Goal: Transaction & Acquisition: Purchase product/service

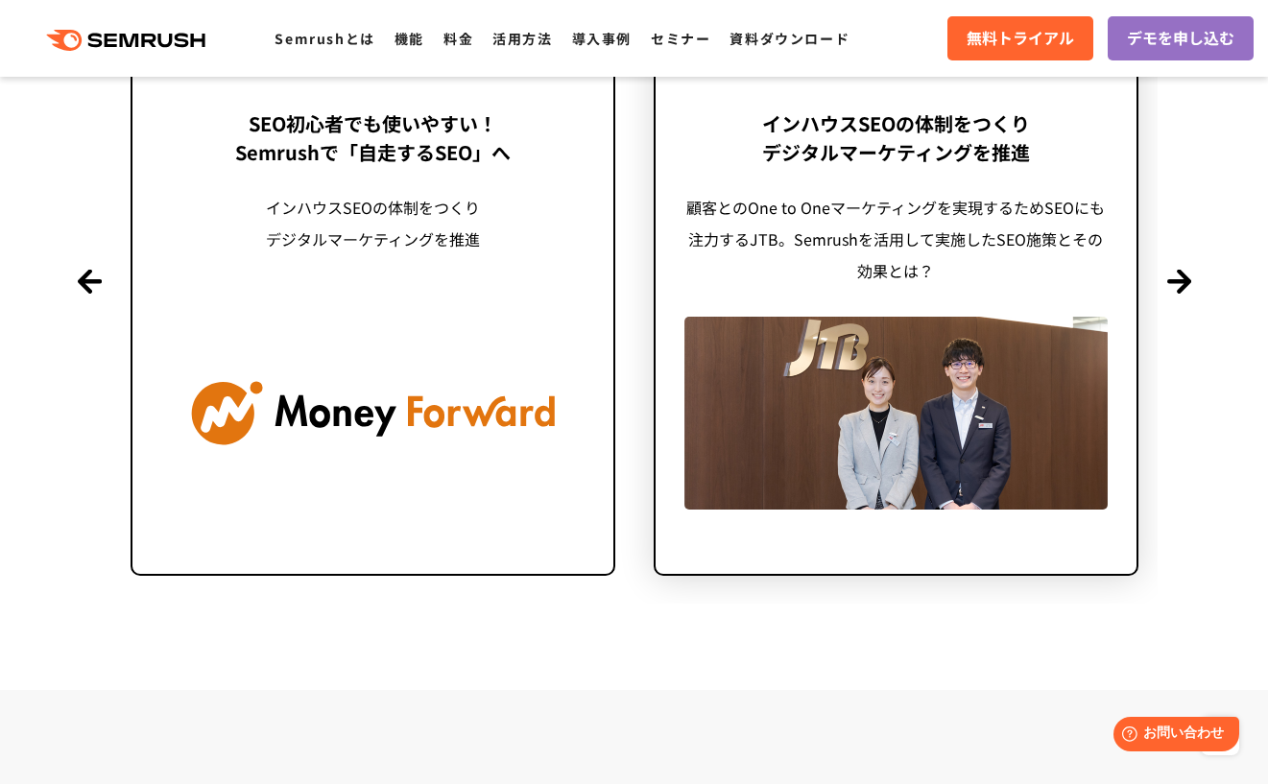
scroll to position [4798, 0]
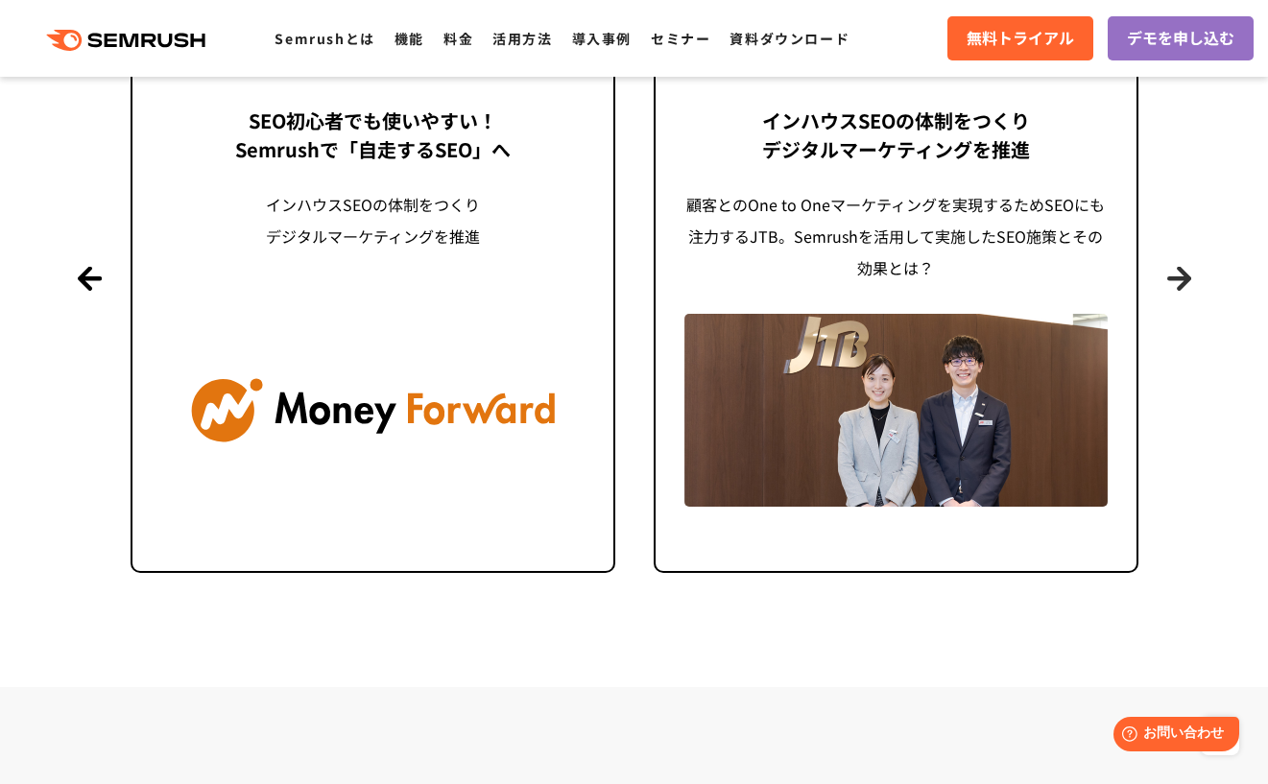
click at [1189, 283] on button "Next" at bounding box center [1179, 278] width 24 height 24
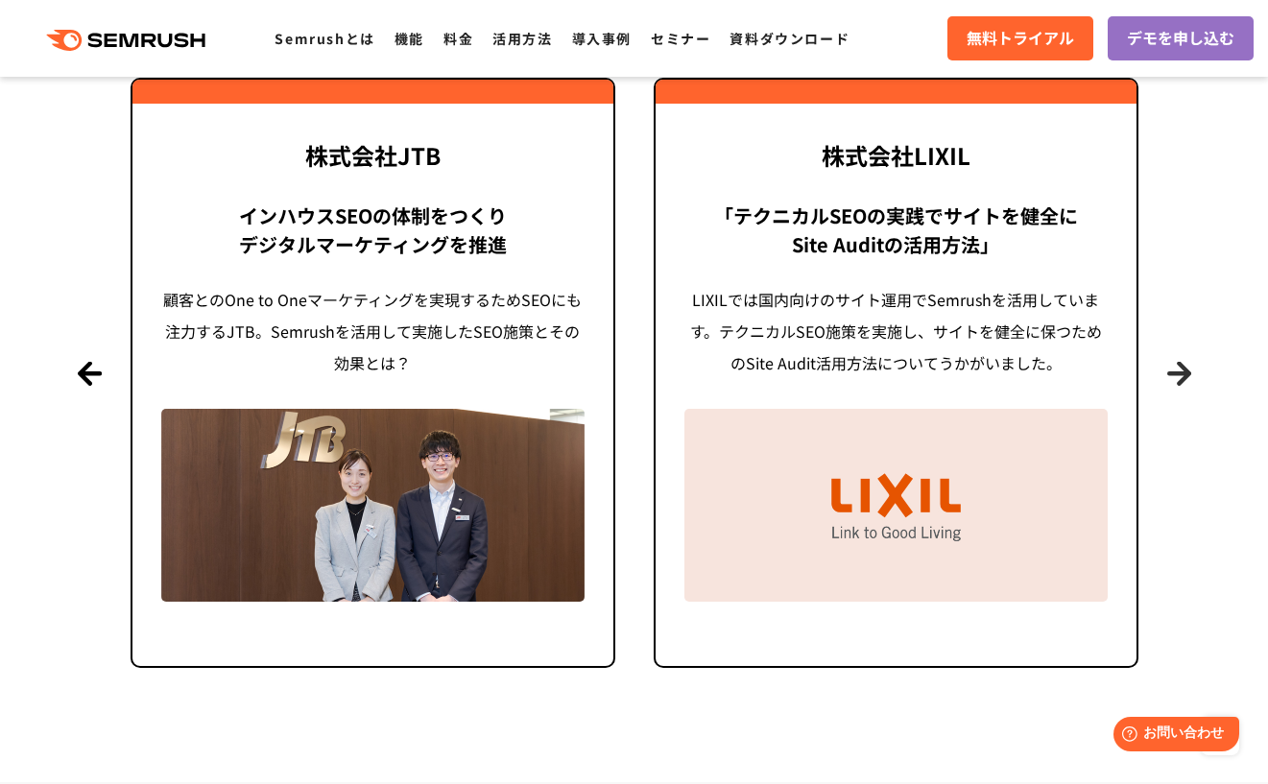
scroll to position [4702, 0]
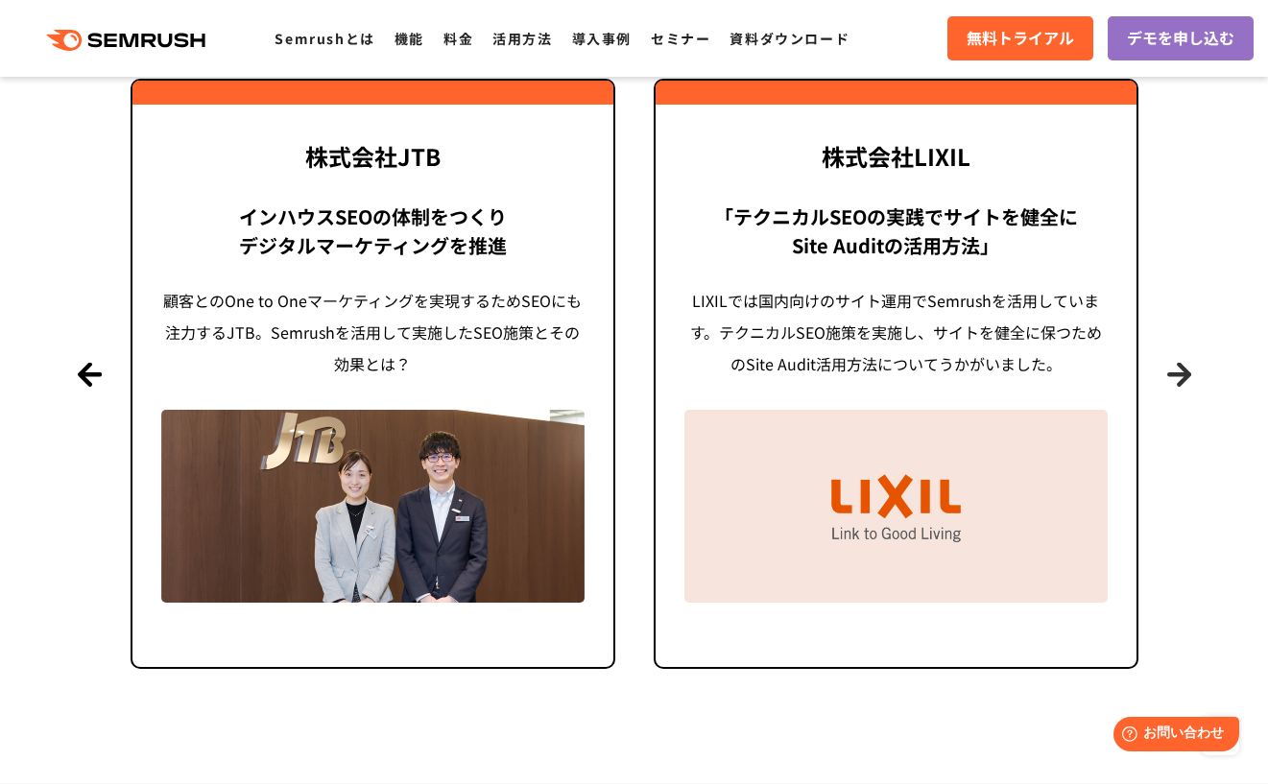
click at [1173, 381] on button "Next" at bounding box center [1179, 374] width 24 height 24
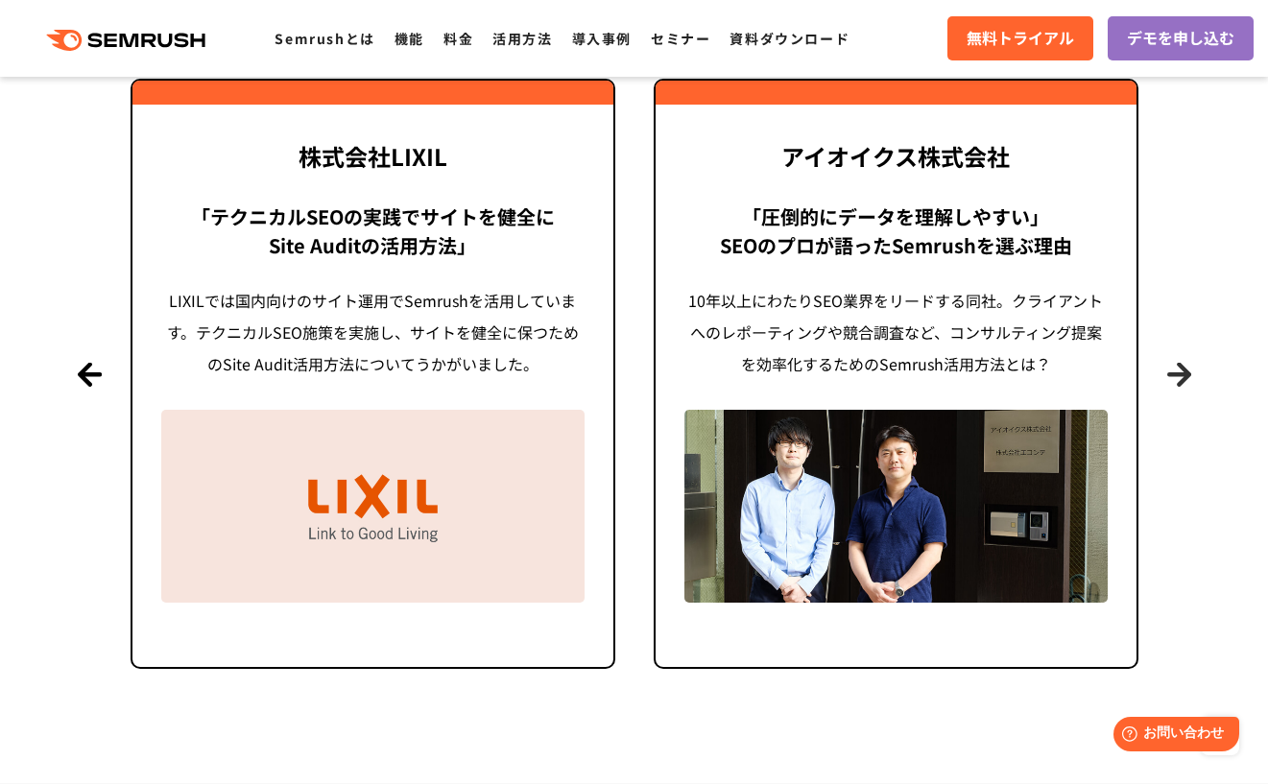
click at [1180, 372] on button "Next" at bounding box center [1179, 374] width 24 height 24
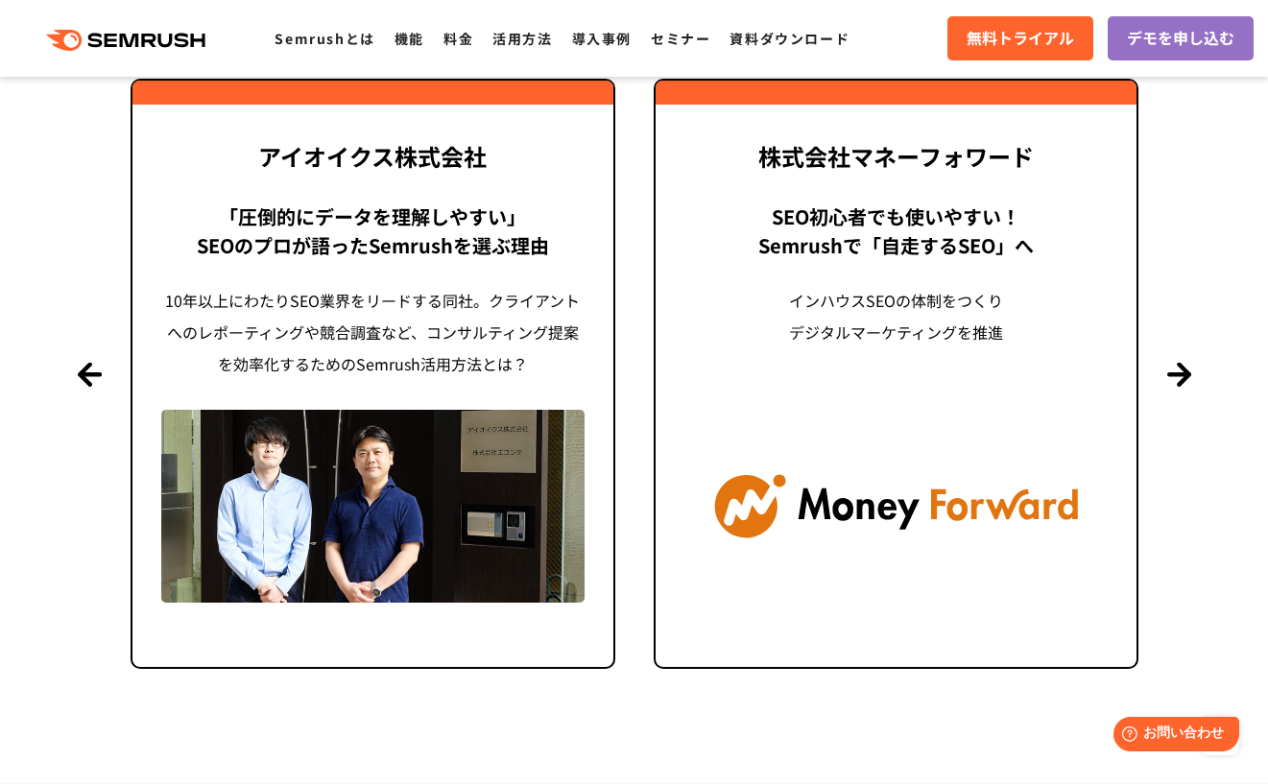
click at [1164, 370] on section "導入事例 世界1000万ユーザーが利用する Semrushの導入事例 Previous 株式会社LIXIL 「テクニカルSEOの実践でサイトを健全に Site…" at bounding box center [634, 276] width 1268 height 1012
click at [1173, 367] on button "Next" at bounding box center [1179, 374] width 24 height 24
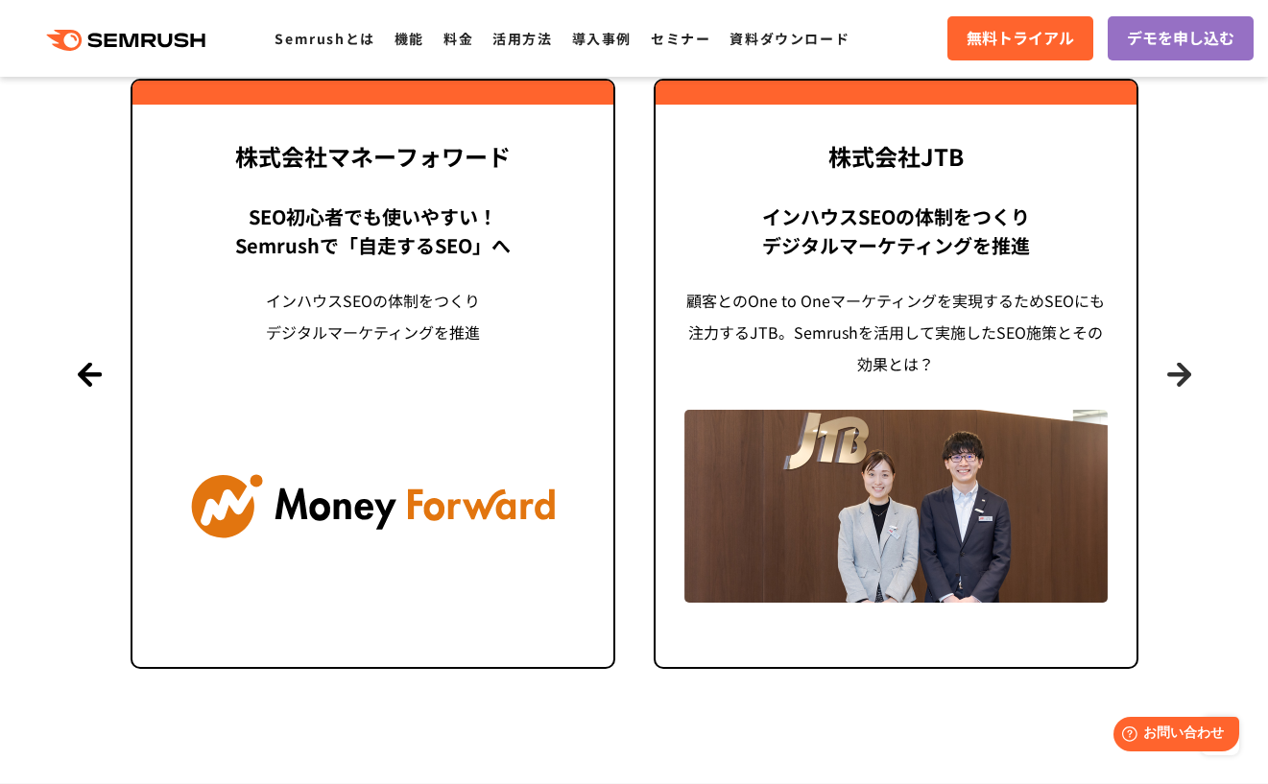
click at [1173, 367] on button "Next" at bounding box center [1179, 374] width 24 height 24
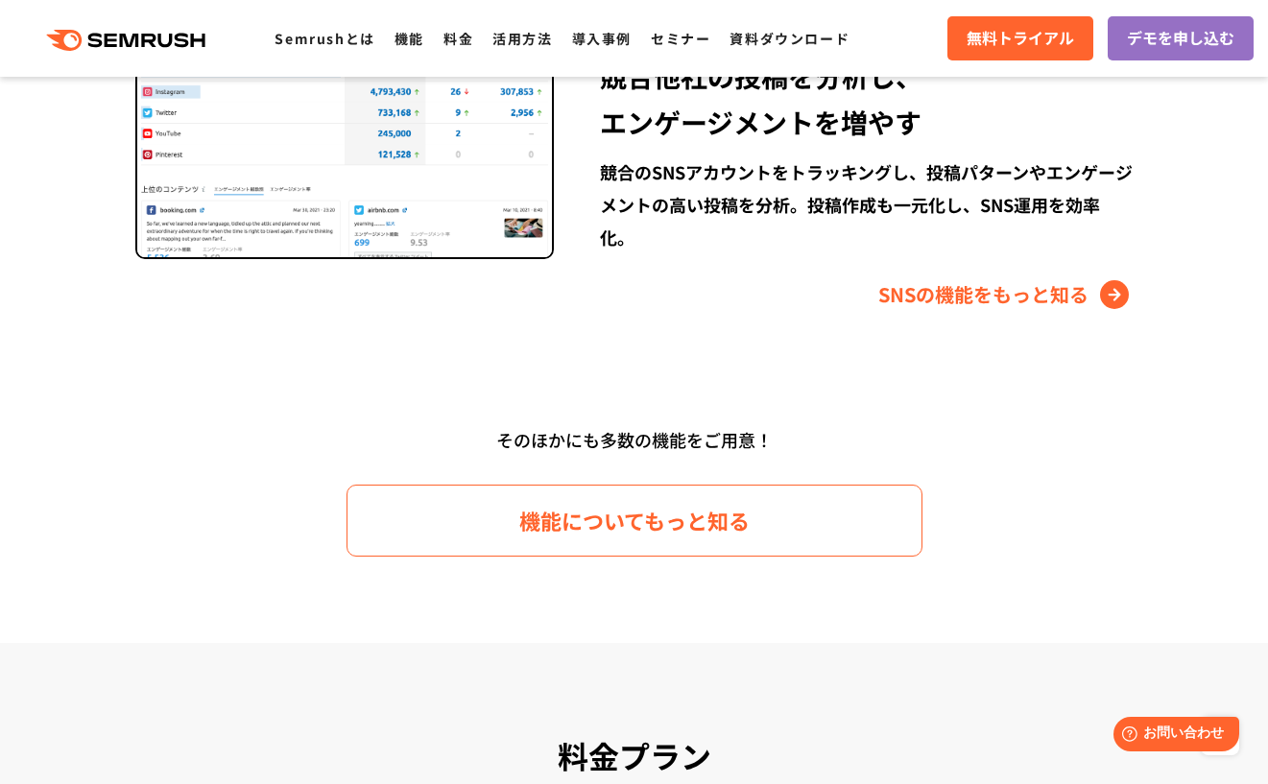
scroll to position [2687, 0]
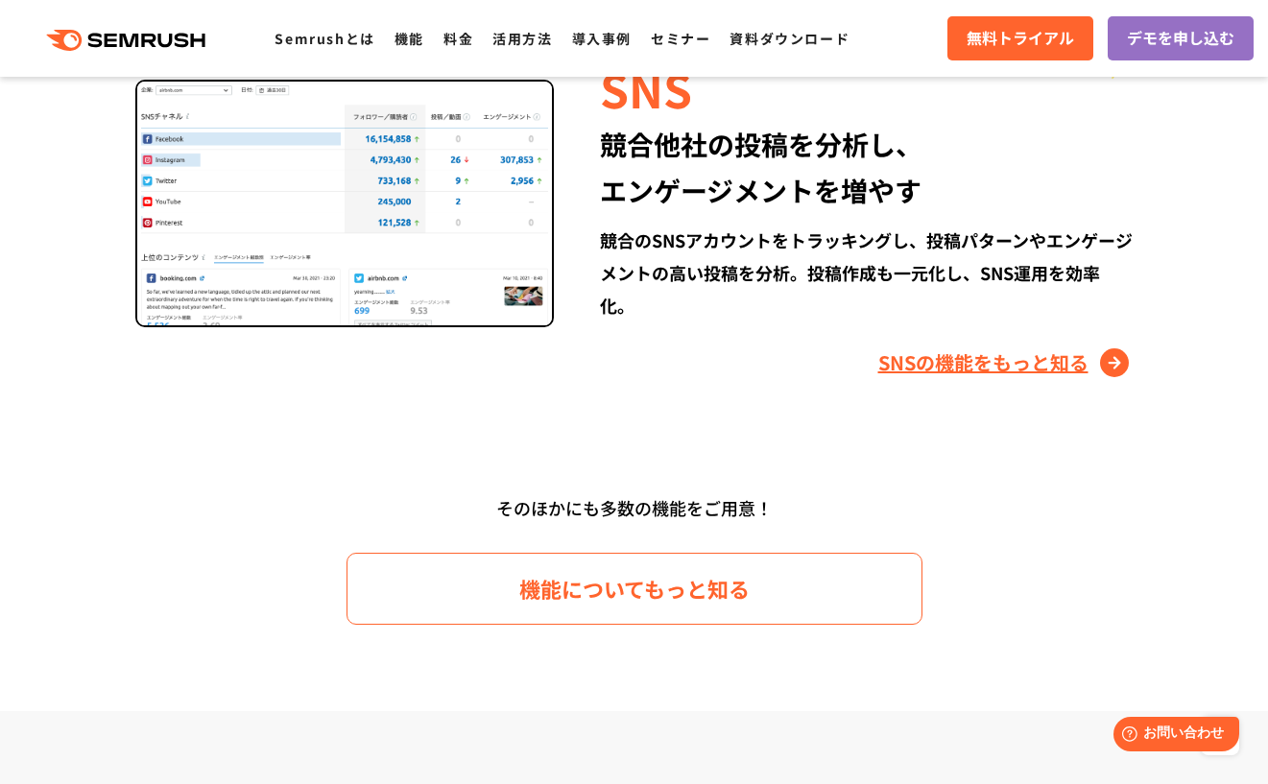
click at [1115, 363] on link "SNSの機能をもっと知る" at bounding box center [1005, 362] width 255 height 31
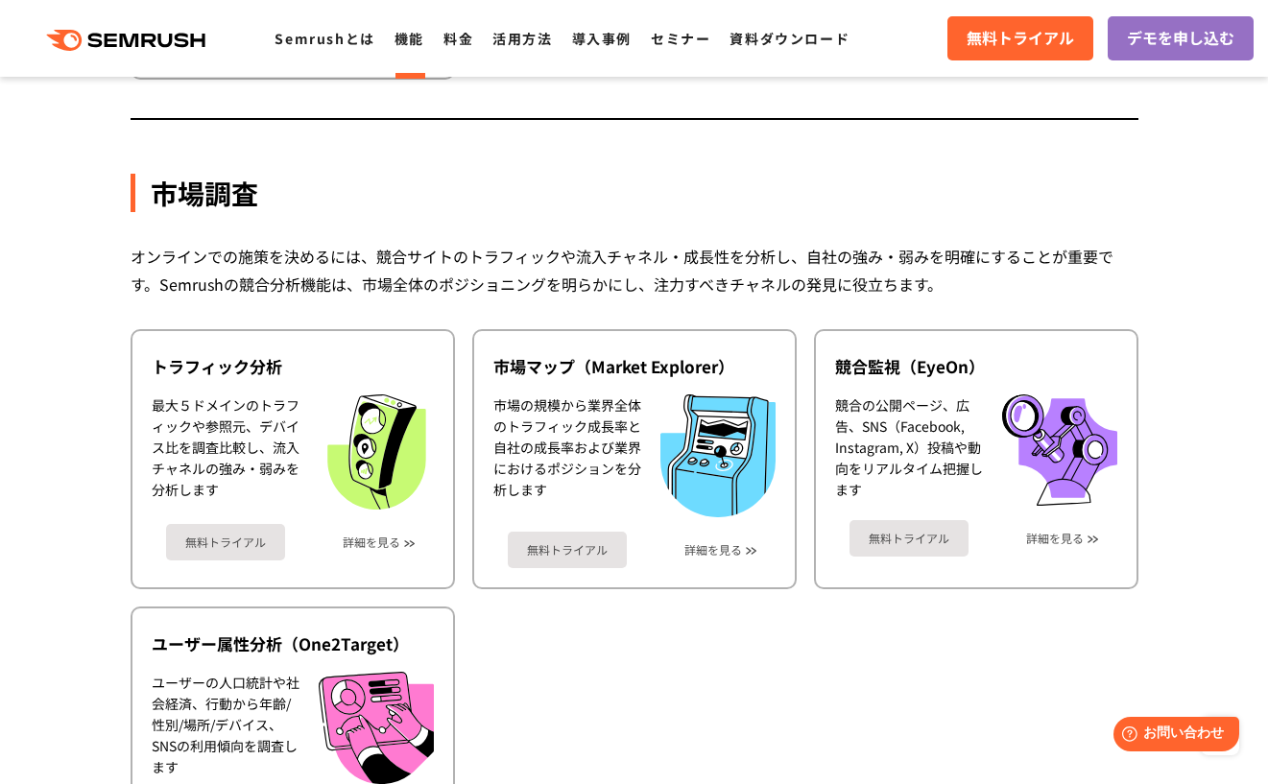
scroll to position [3058, 0]
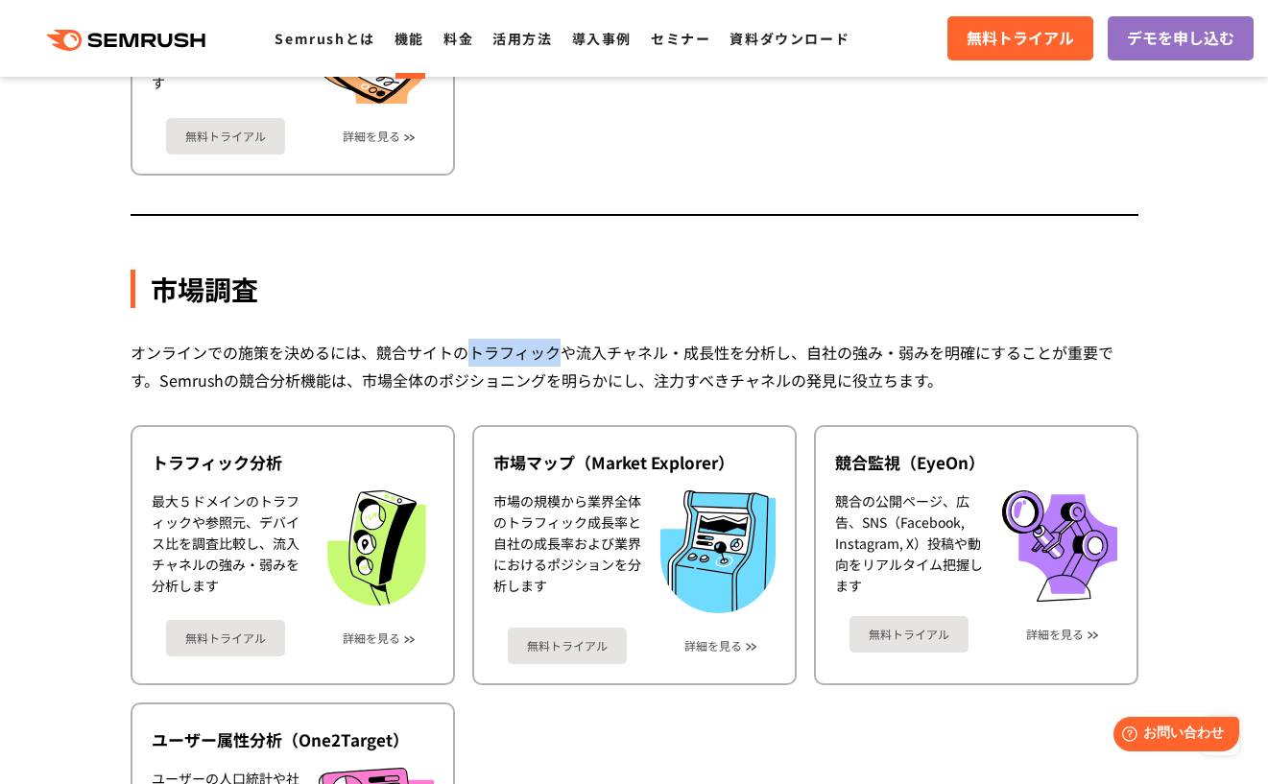
drag, startPoint x: 469, startPoint y: 352, endPoint x: 557, endPoint y: 346, distance: 87.5
click at [557, 346] on div "オンラインでの施策を決めるには、競合サイトのトラフィックや流入チャネル・成長性を分析し、自社の強み・弱みを明確にすることが重要です。Semrushの競合分析機…" at bounding box center [633, 367] width 1007 height 56
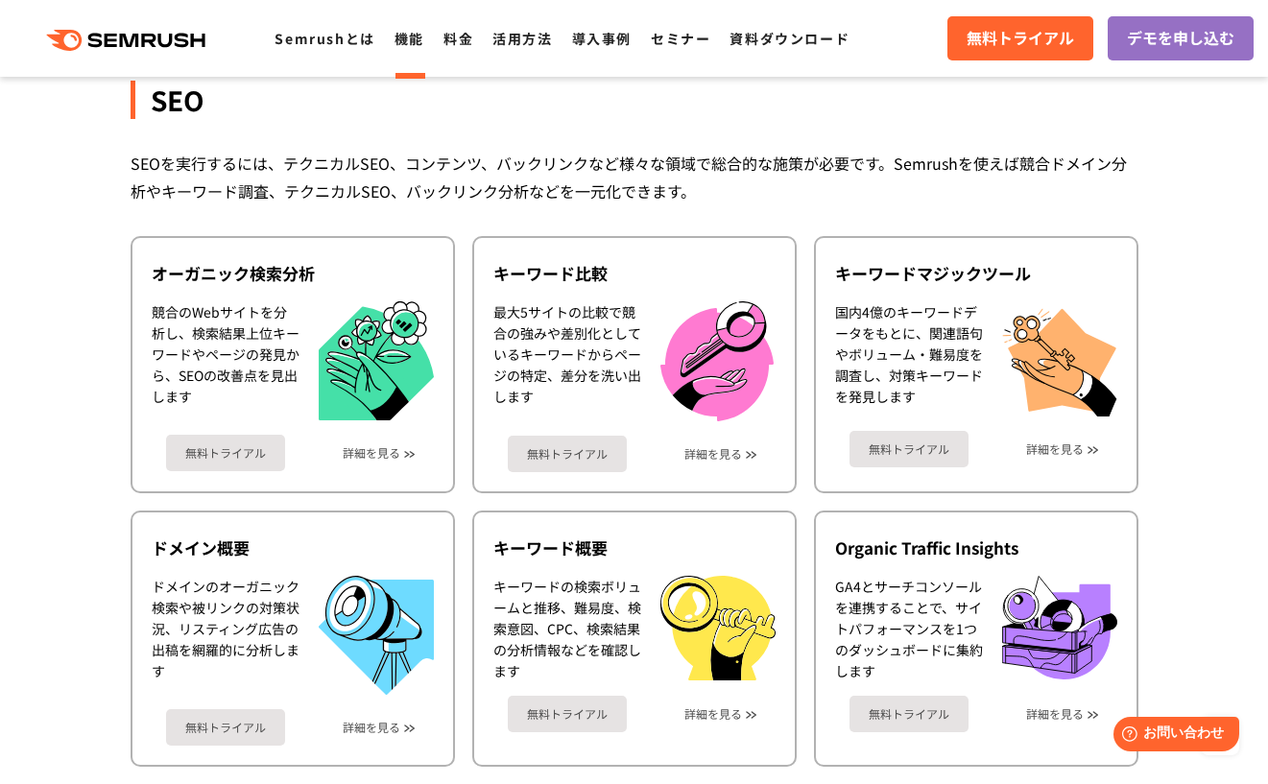
scroll to position [371, 0]
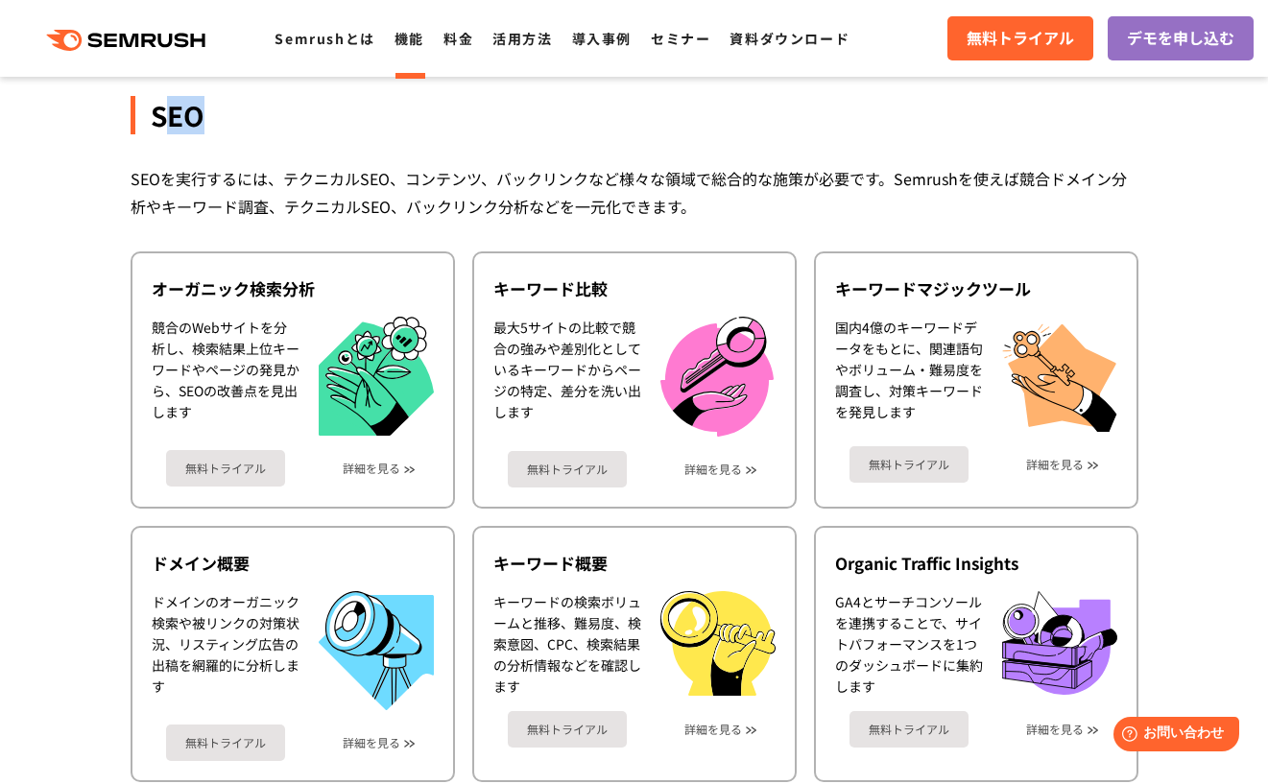
drag, startPoint x: 161, startPoint y: 116, endPoint x: 201, endPoint y: 115, distance: 39.4
click at [201, 115] on div "SEO" at bounding box center [633, 115] width 1007 height 38
drag, startPoint x: 201, startPoint y: 115, endPoint x: 201, endPoint y: 154, distance: 38.4
click at [201, 154] on div "SEO SEOを実行するには、テクニカルSEO、コンテンツ、バックリンクなど様々な領域で総合的な施策が必要です。Semrushを使えば競合ドメイン分析やキーワ…" at bounding box center [633, 714] width 1007 height 1313
drag, startPoint x: 154, startPoint y: 119, endPoint x: 194, endPoint y: 119, distance: 40.3
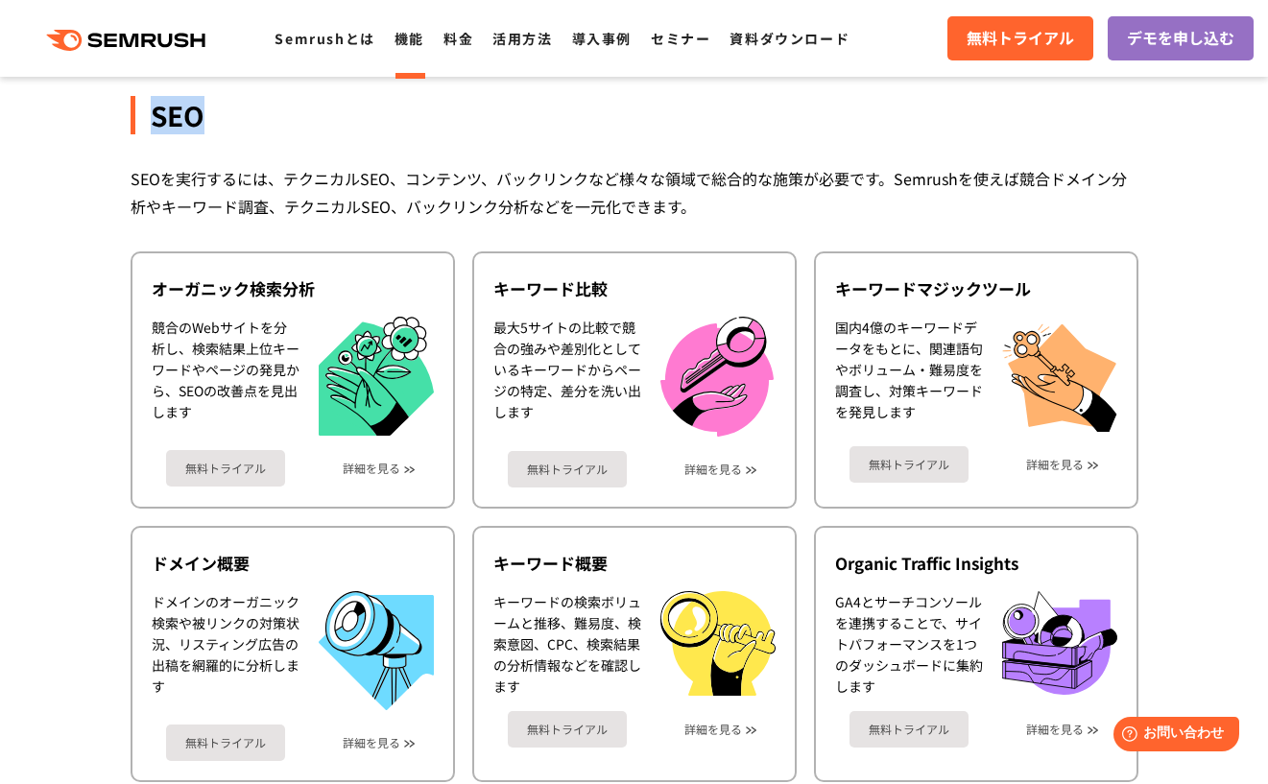
click at [194, 119] on div "SEO" at bounding box center [633, 115] width 1007 height 38
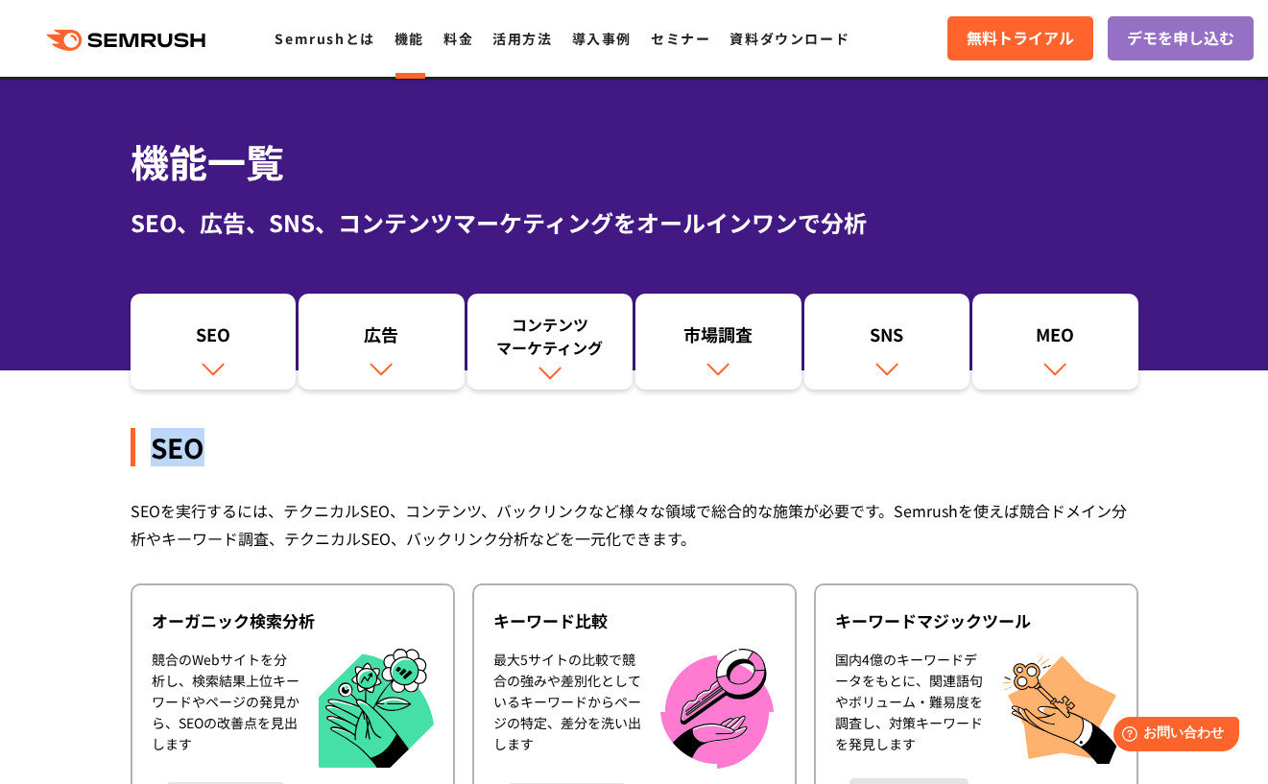
scroll to position [0, 0]
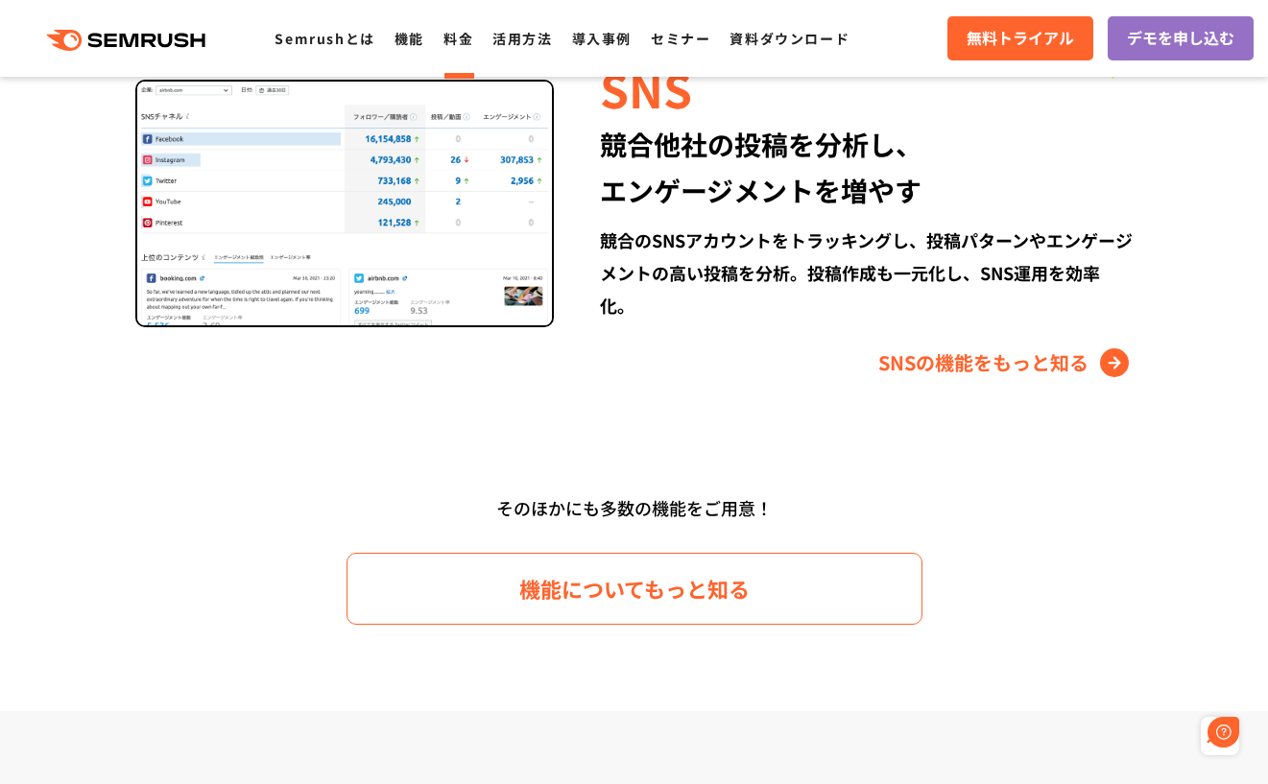
click at [448, 38] on link "料金" at bounding box center [458, 38] width 30 height 19
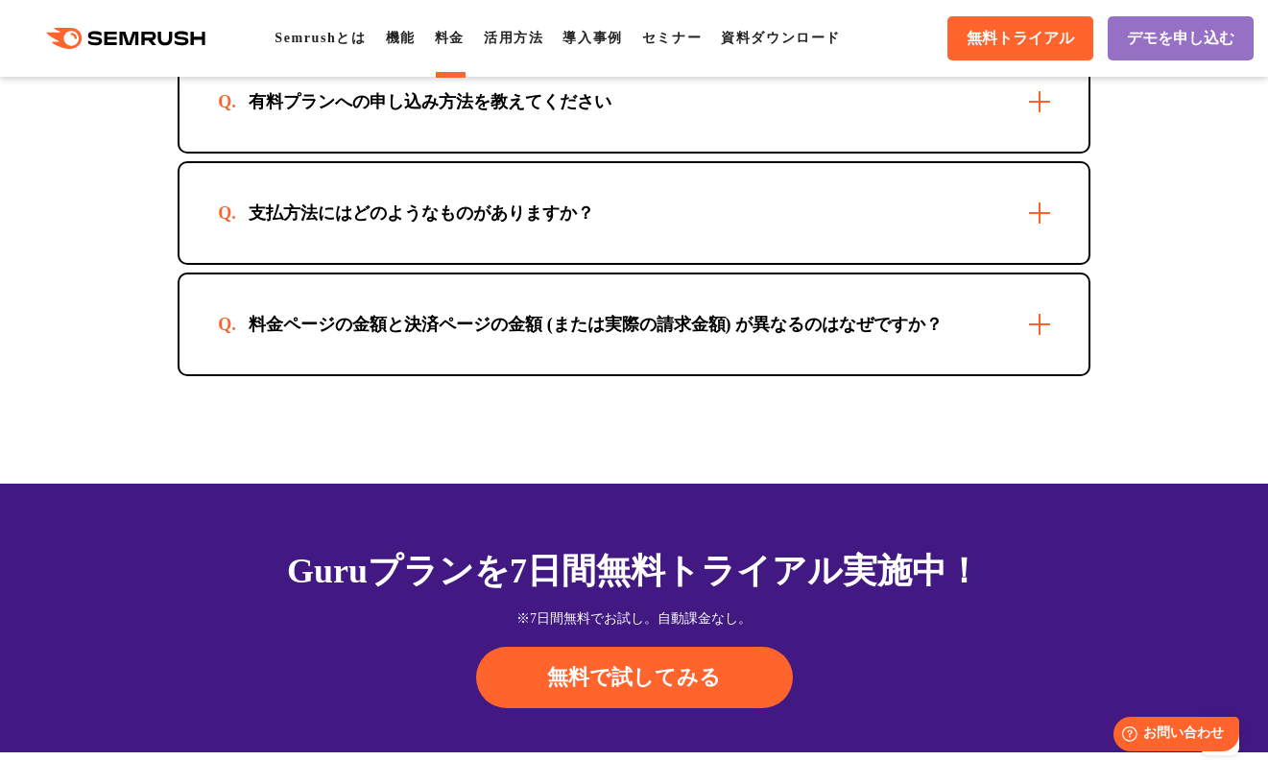
scroll to position [6141, 0]
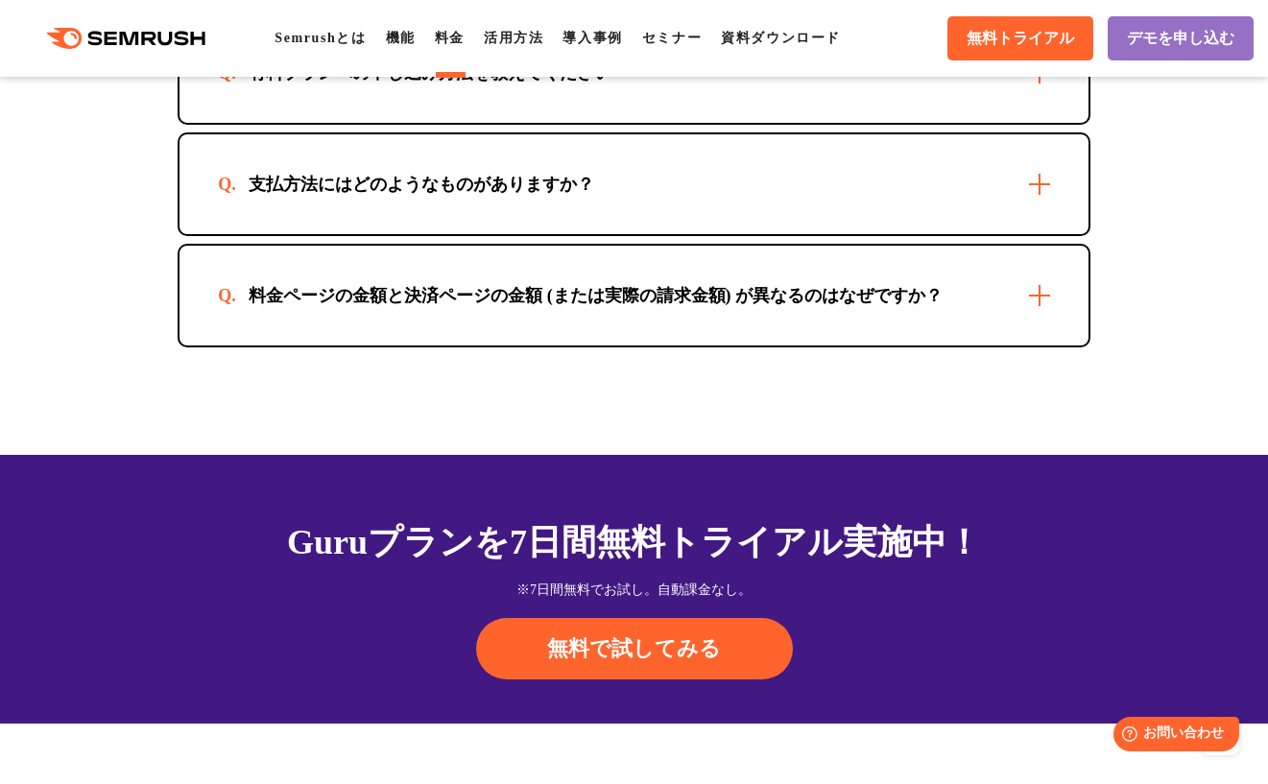
click at [461, 225] on div "支払方法にはどのようなものがありますか？" at bounding box center [633, 184] width 909 height 100
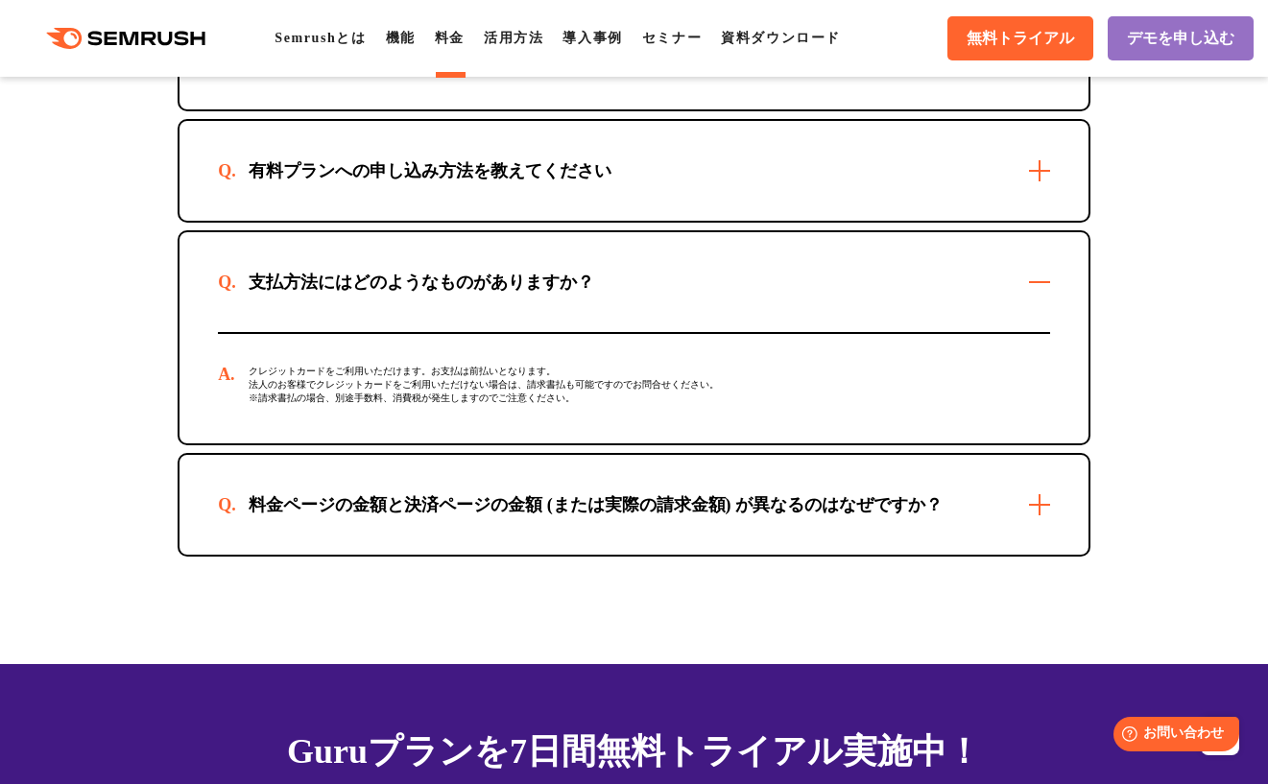
scroll to position [5853, 0]
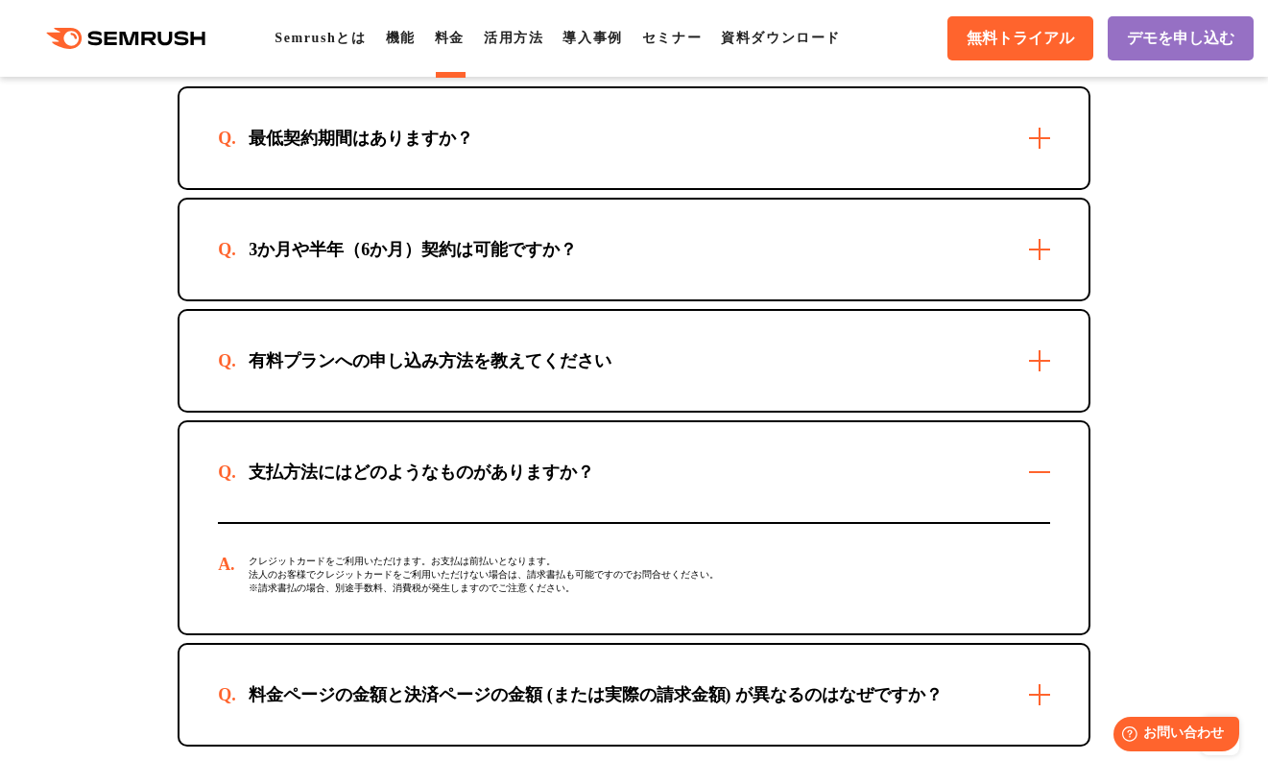
click at [648, 374] on div "有料プランへの申し込み方法を教えてください" at bounding box center [633, 361] width 909 height 100
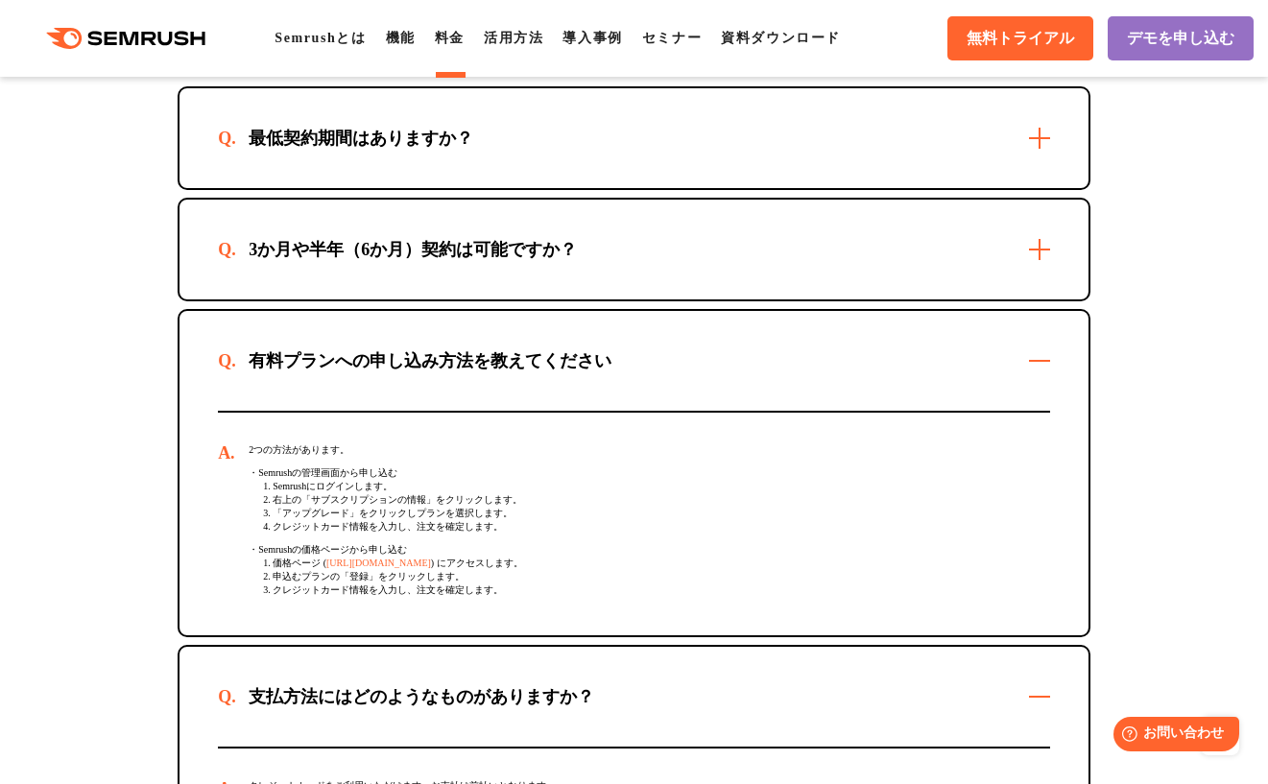
click at [648, 374] on div "有料プランへの申し込み方法を教えてください" at bounding box center [633, 361] width 909 height 100
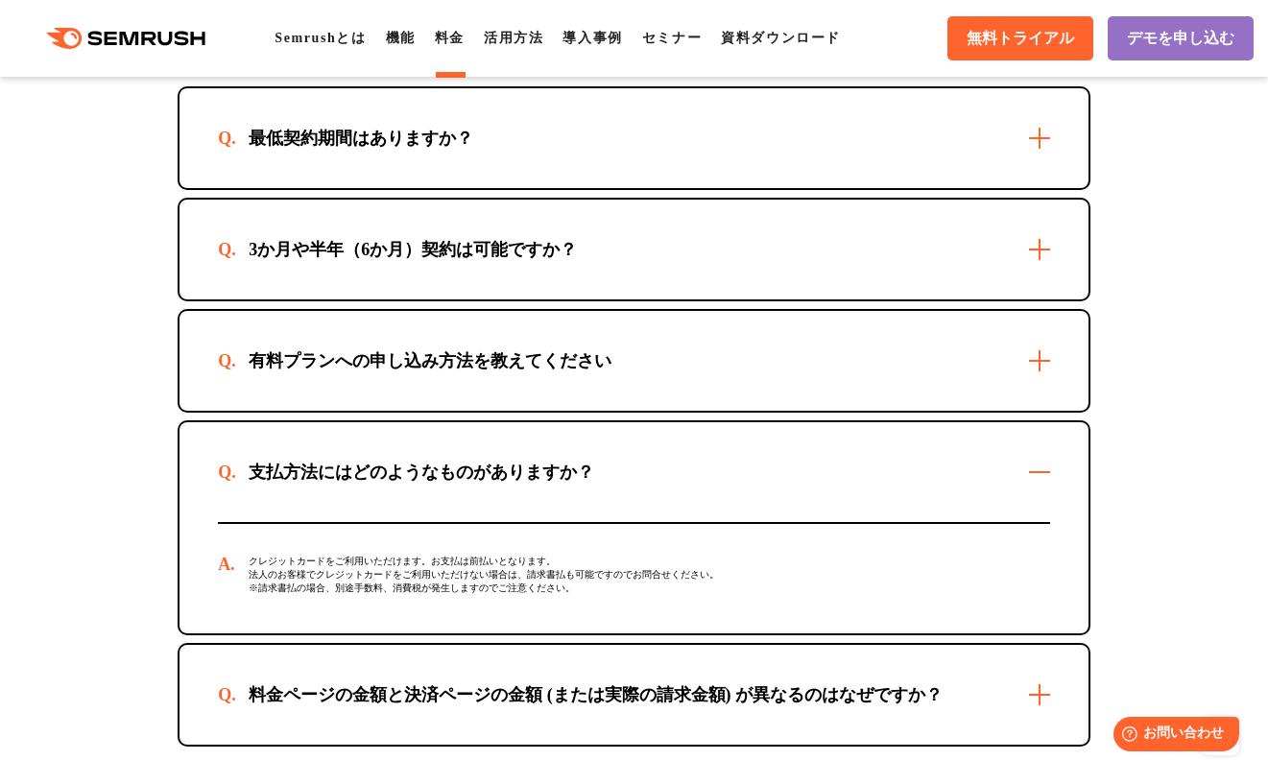
click at [647, 274] on div "3か月や半年（6か月）契約は可能ですか？" at bounding box center [633, 250] width 909 height 100
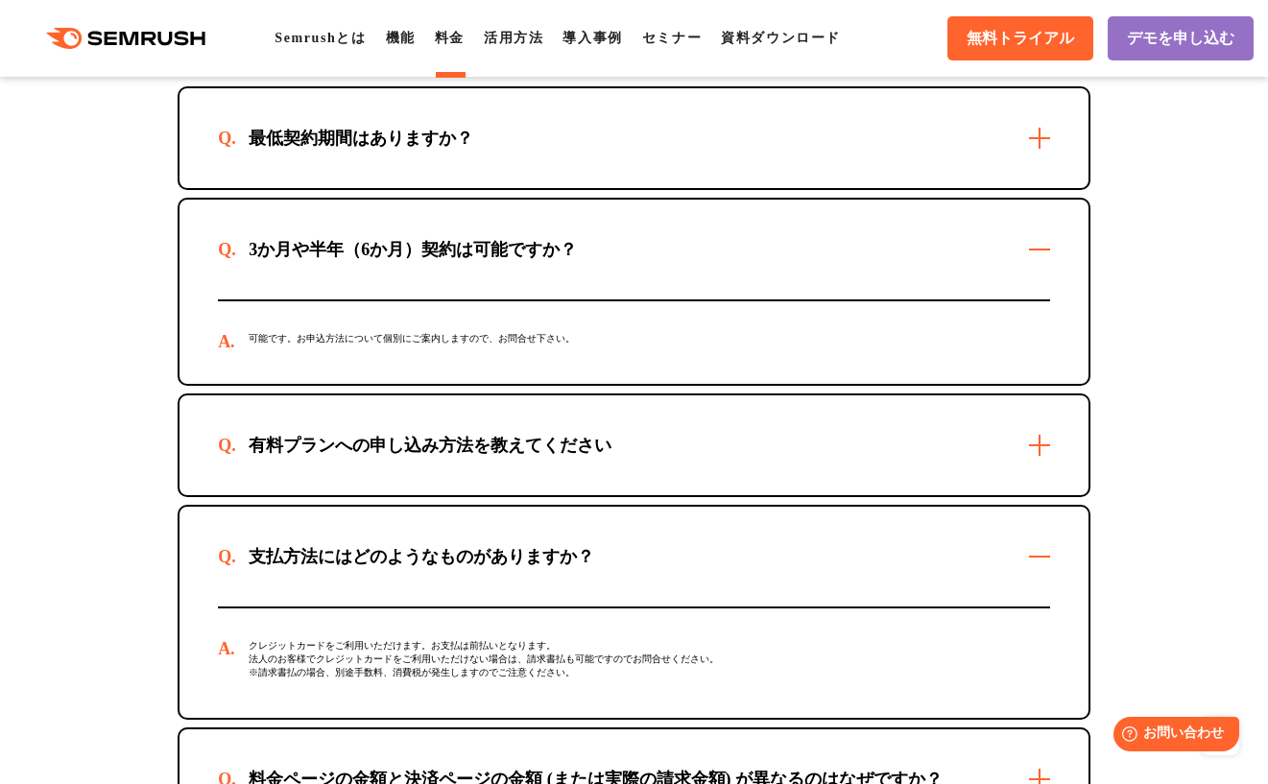
click at [647, 273] on div "3か月や半年（6か月）契約は可能ですか？" at bounding box center [633, 250] width 909 height 100
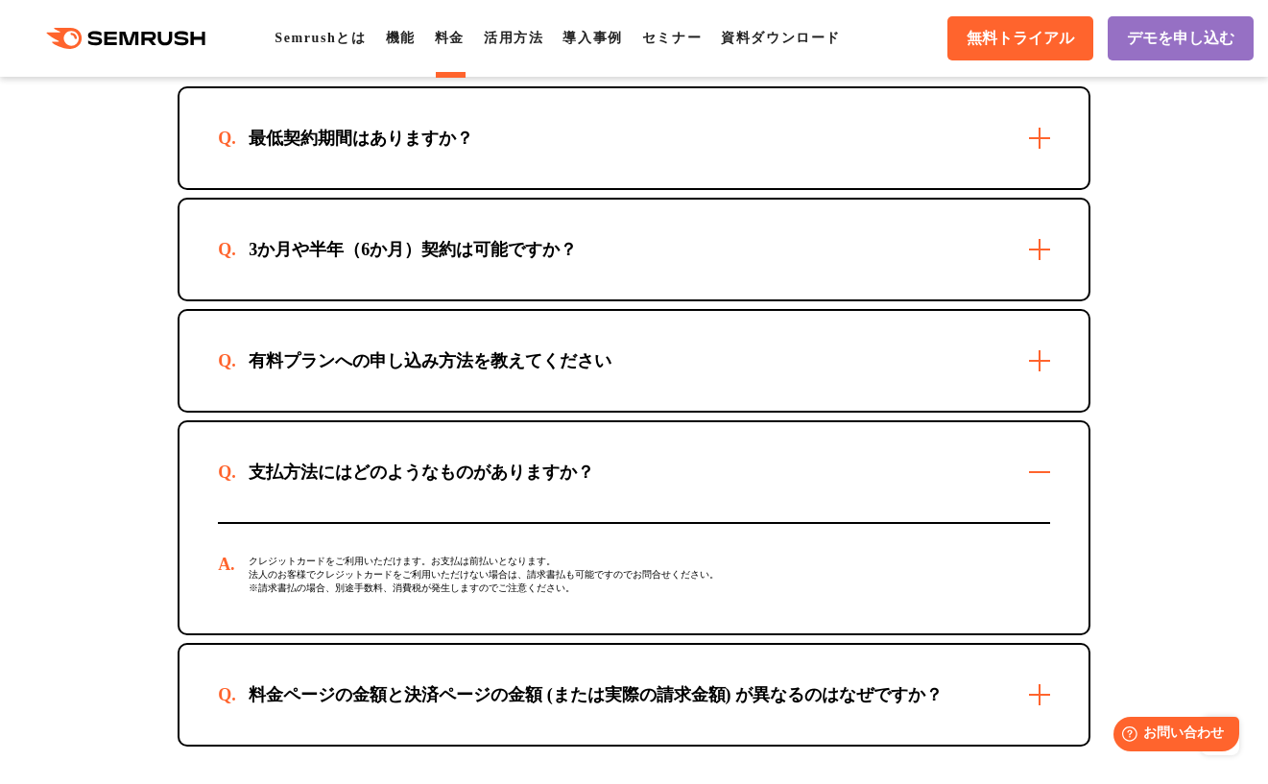
click at [599, 519] on div "支払方法にはどのようなものがありますか？" at bounding box center [633, 472] width 909 height 100
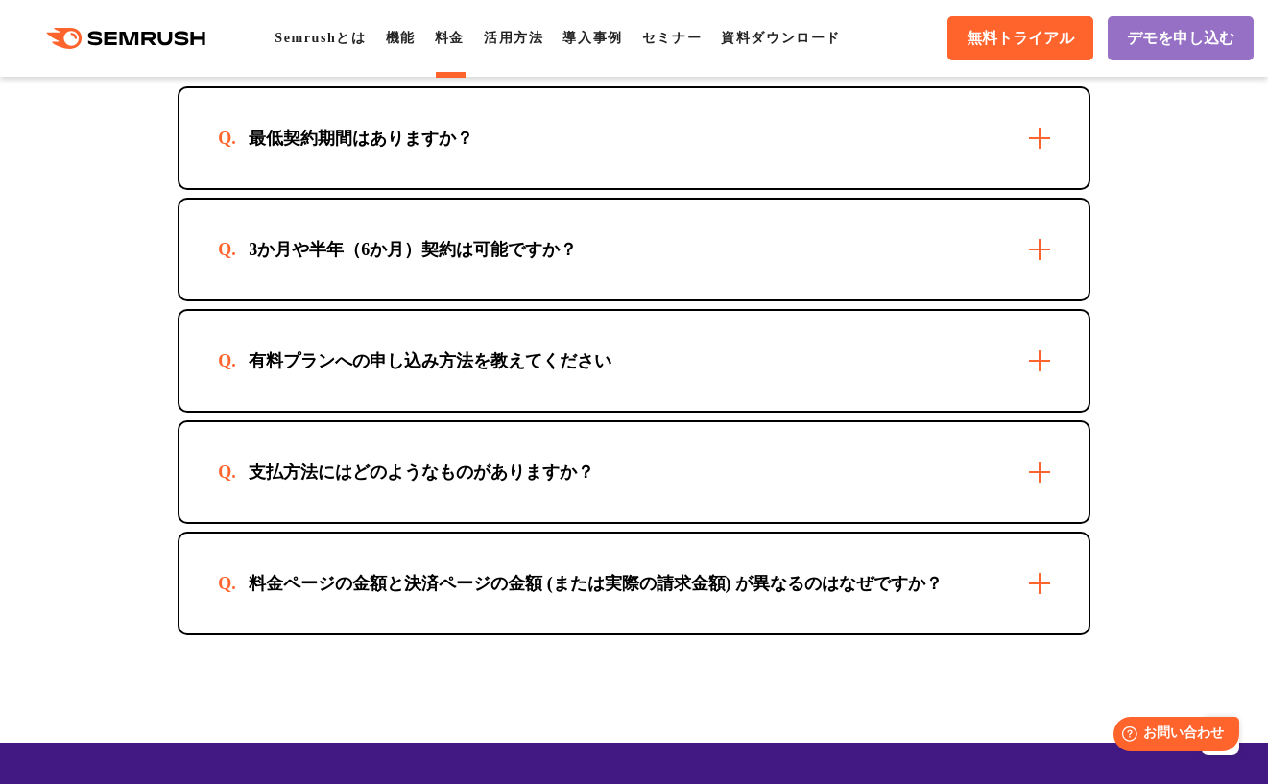
click at [599, 595] on div "料金ページの金額と決済ページの金額 (または実際の請求金額) が異なるのはなぜですか？" at bounding box center [595, 583] width 755 height 23
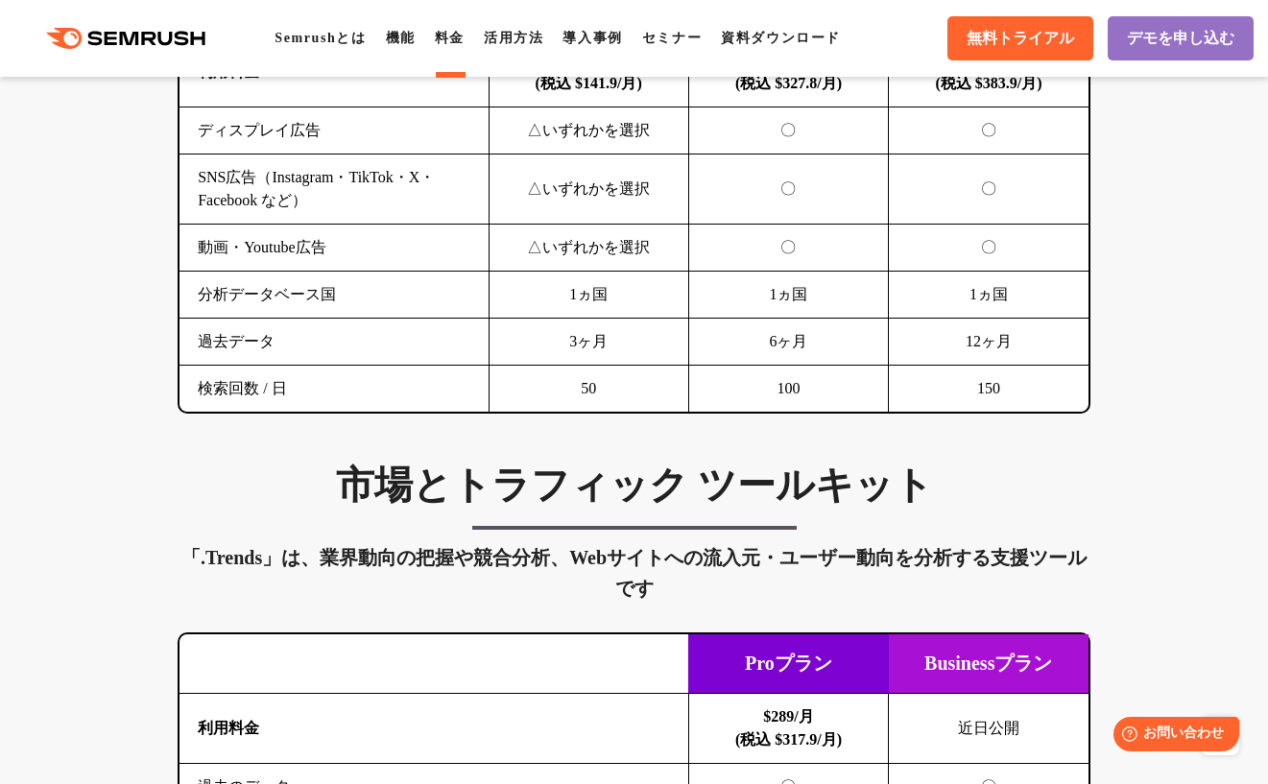
scroll to position [2974, 0]
